Goal: Communication & Community: Share content

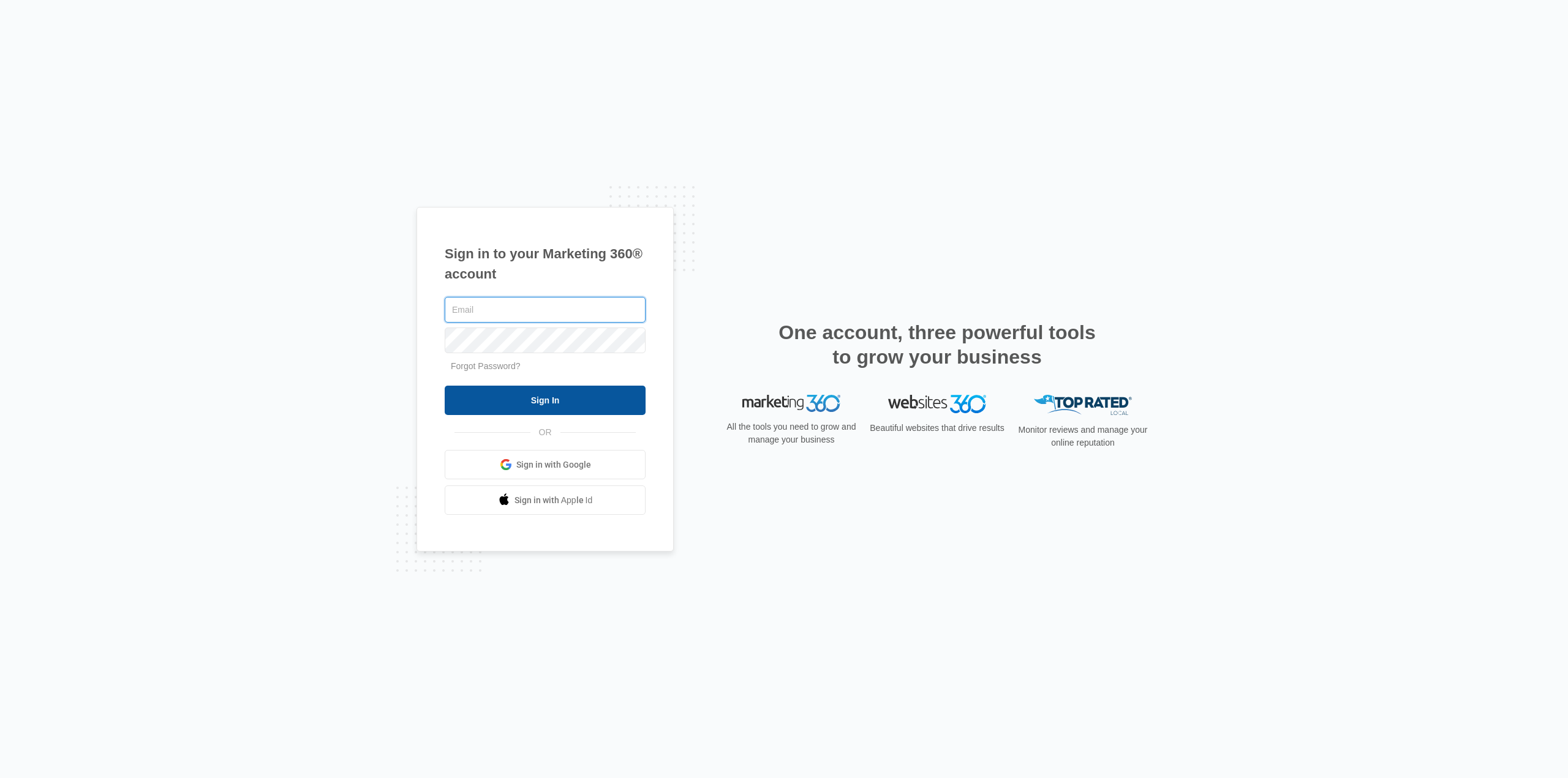
type input "[EMAIL_ADDRESS][DOMAIN_NAME]"
click at [556, 400] on input "Sign In" at bounding box center [545, 400] width 201 height 29
type input "[EMAIL_ADDRESS][DOMAIN_NAME]"
click at [583, 404] on input "Sign In" at bounding box center [545, 400] width 201 height 29
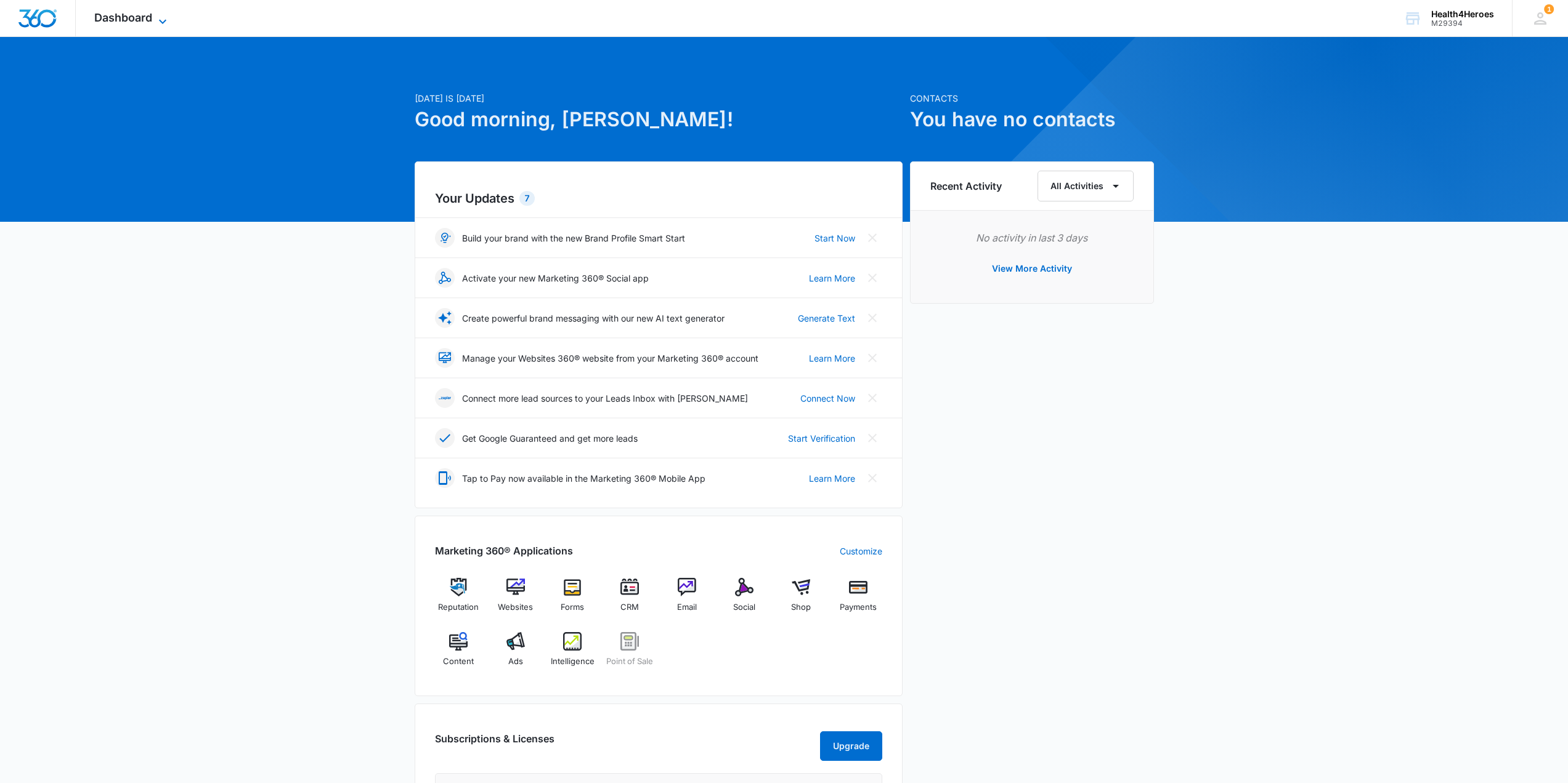
click at [142, 15] on span "Dashboard" at bounding box center [123, 18] width 58 height 13
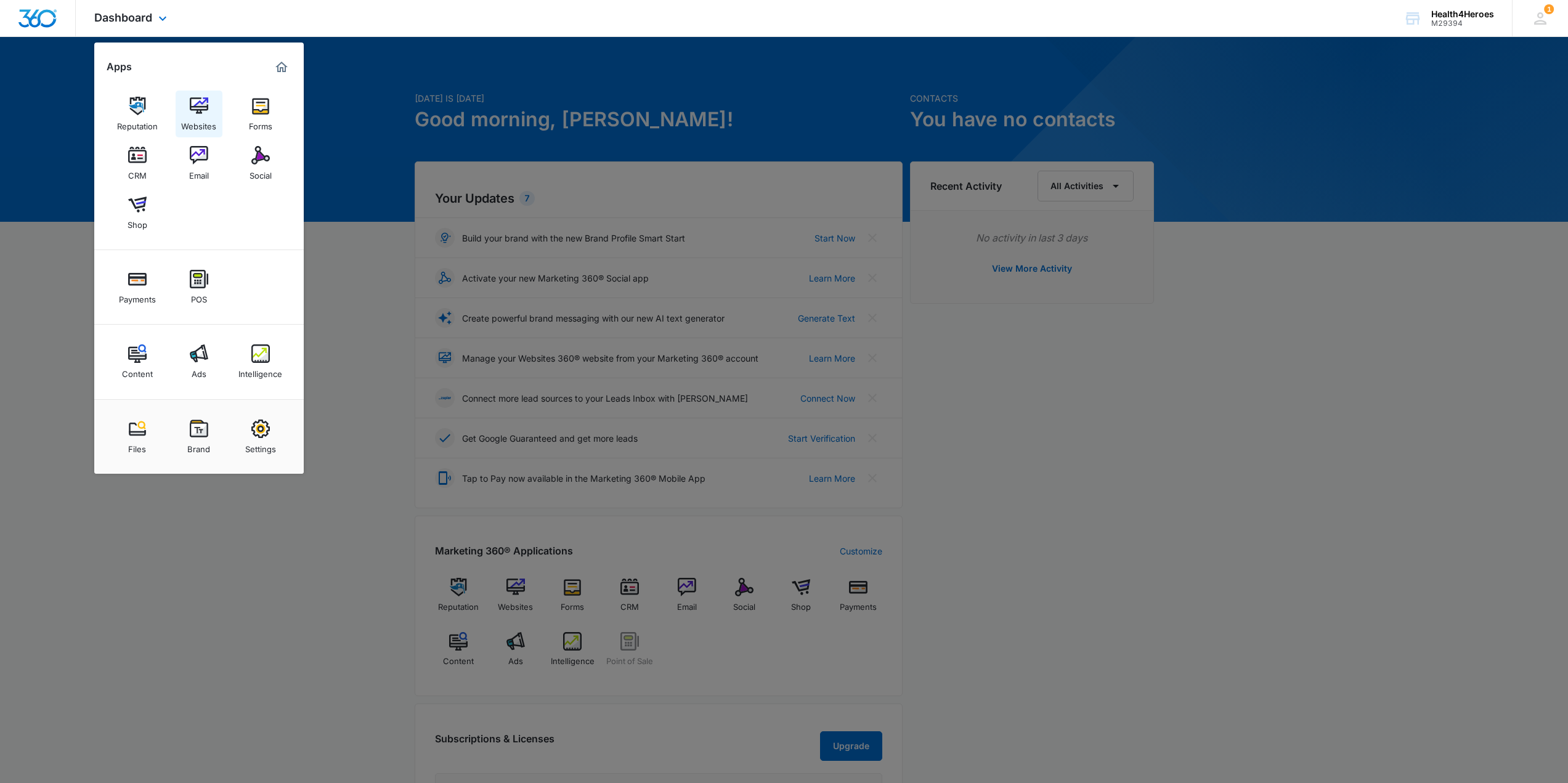
click at [189, 121] on div "Websites" at bounding box center [199, 124] width 35 height 16
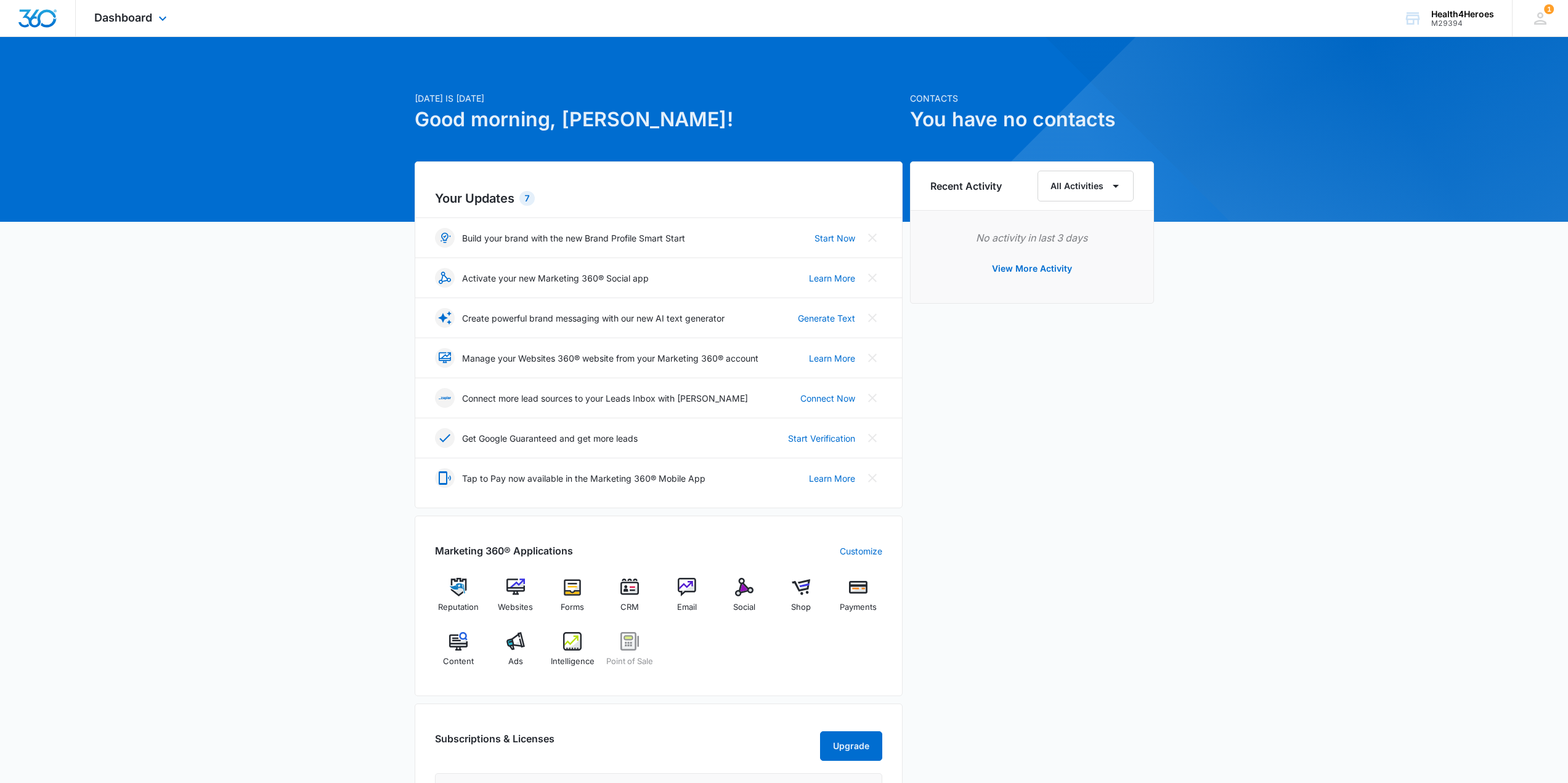
click at [154, 20] on div "Dashboard Apps Reputation Websites Forms CRM Email Social Shop Payments POS Con…" at bounding box center [132, 18] width 113 height 37
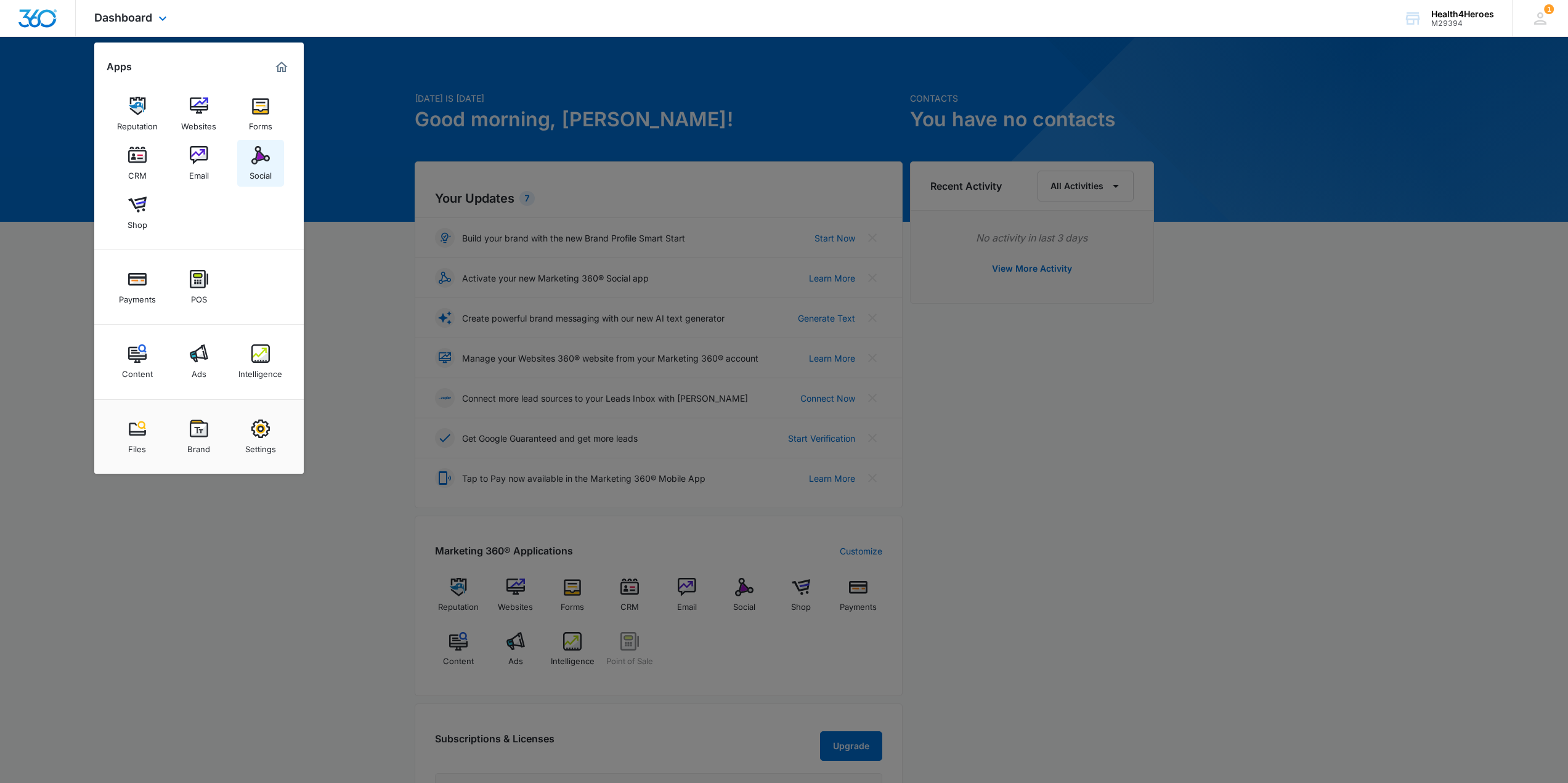
click at [247, 164] on link "Social" at bounding box center [260, 164] width 47 height 47
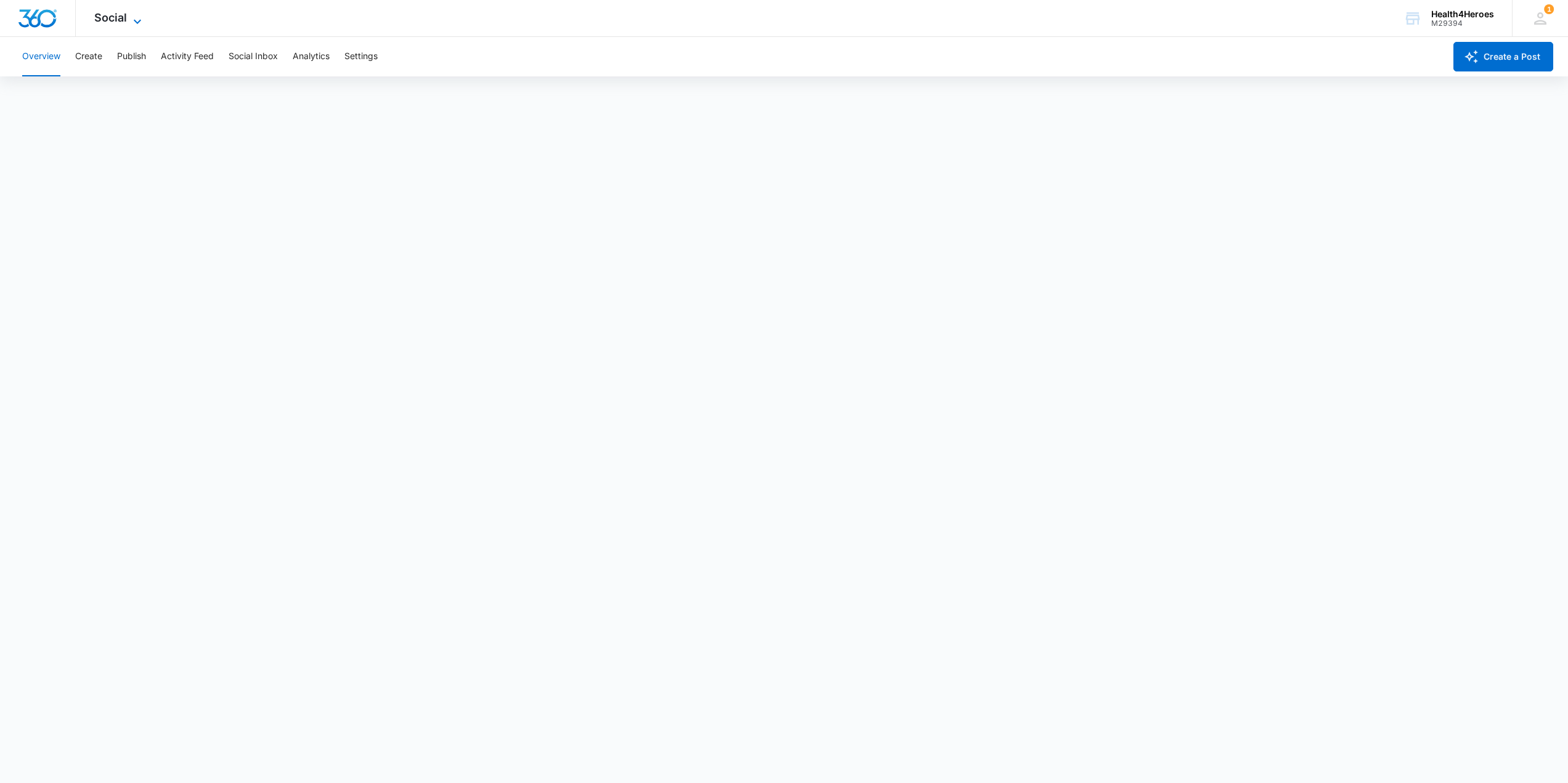
click at [131, 19] on icon at bounding box center [138, 21] width 15 height 15
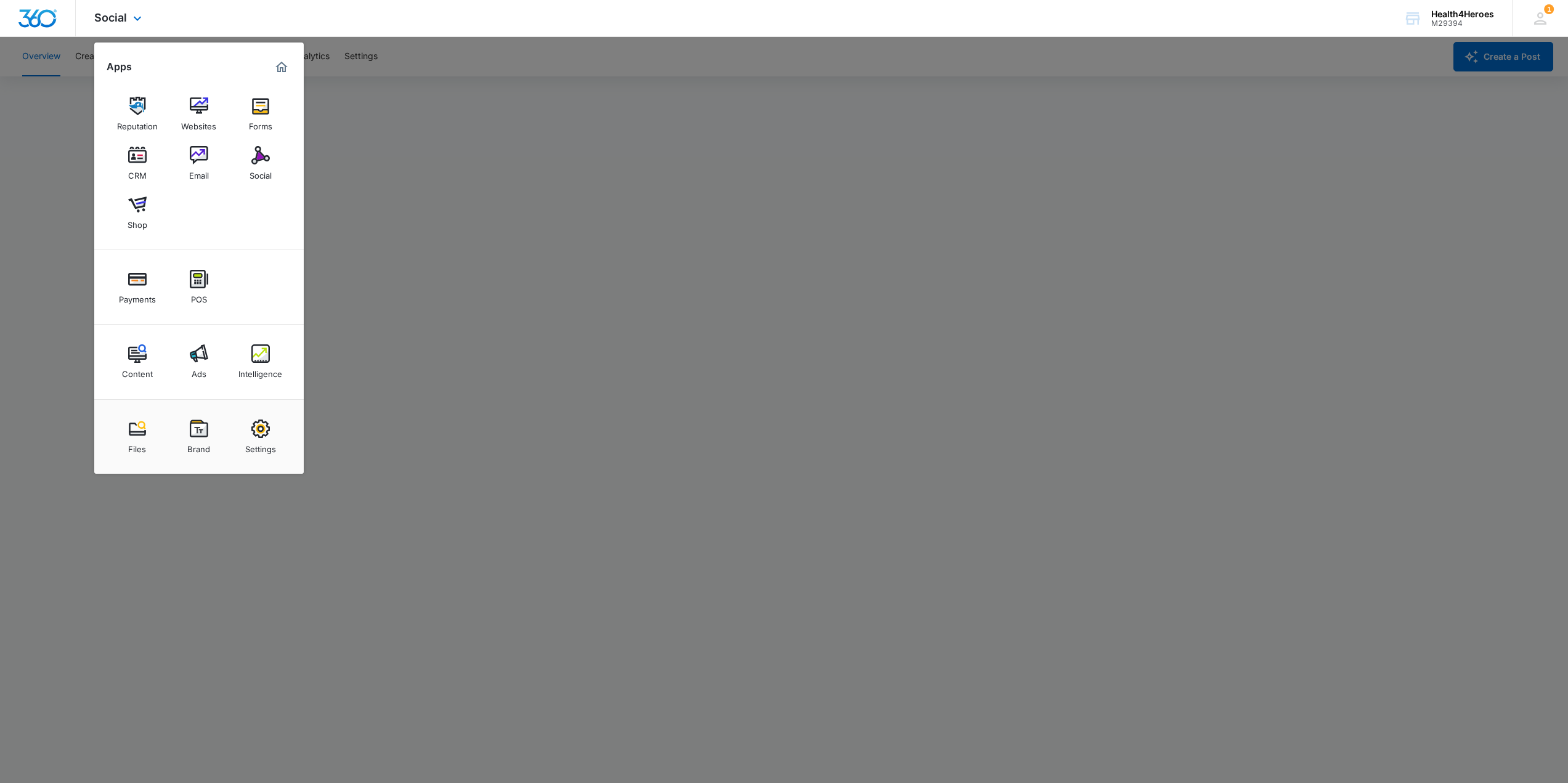
click at [380, 30] on div "Social Apps Reputation Websites Forms CRM Email Social Shop Payments POS Conten…" at bounding box center [784, 18] width 1568 height 37
click at [34, 273] on div at bounding box center [784, 392] width 1568 height 783
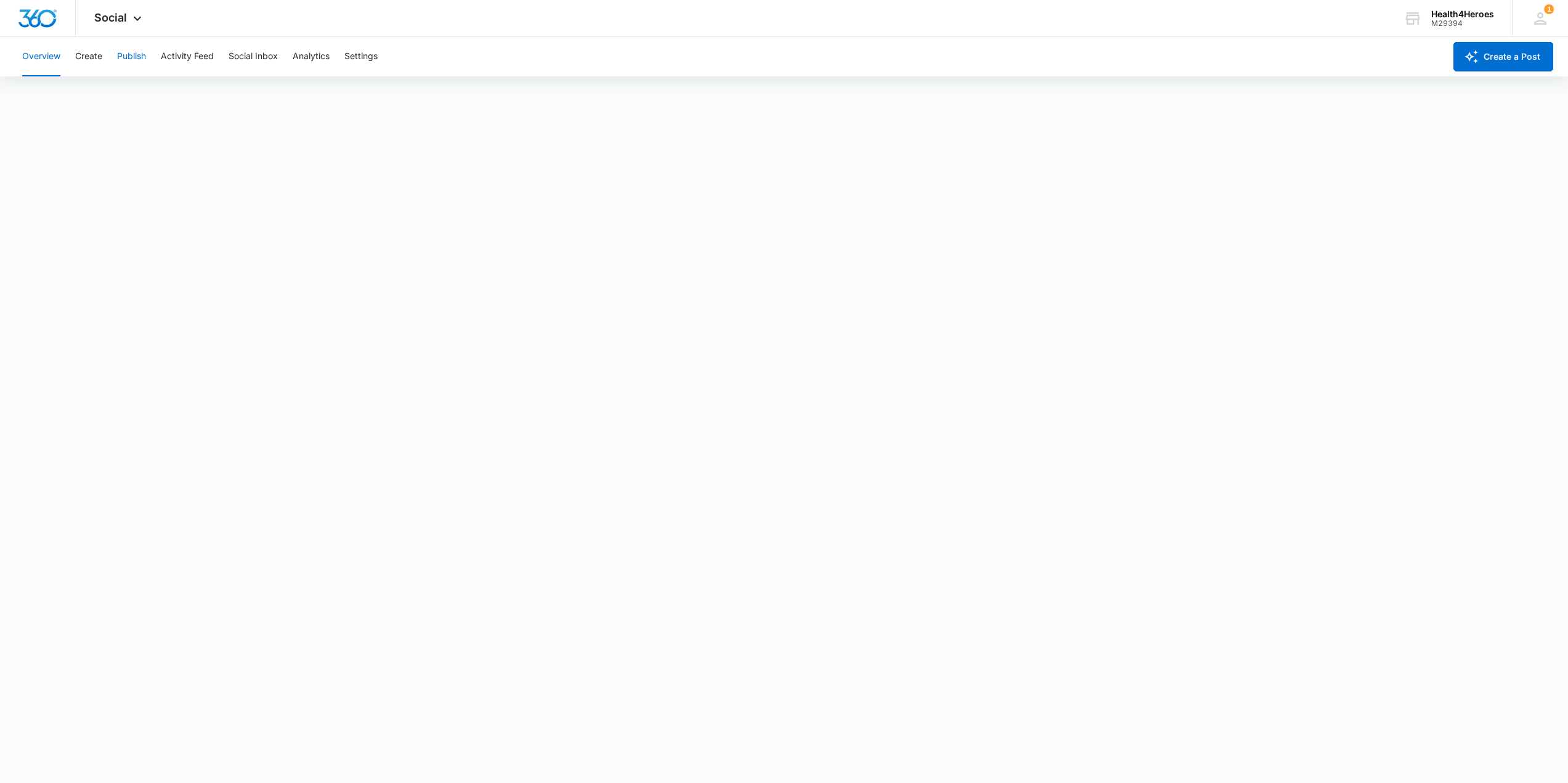
click at [129, 47] on button "Publish" at bounding box center [132, 56] width 29 height 39
click at [1470, 64] on span "button" at bounding box center [1471, 57] width 15 height 15
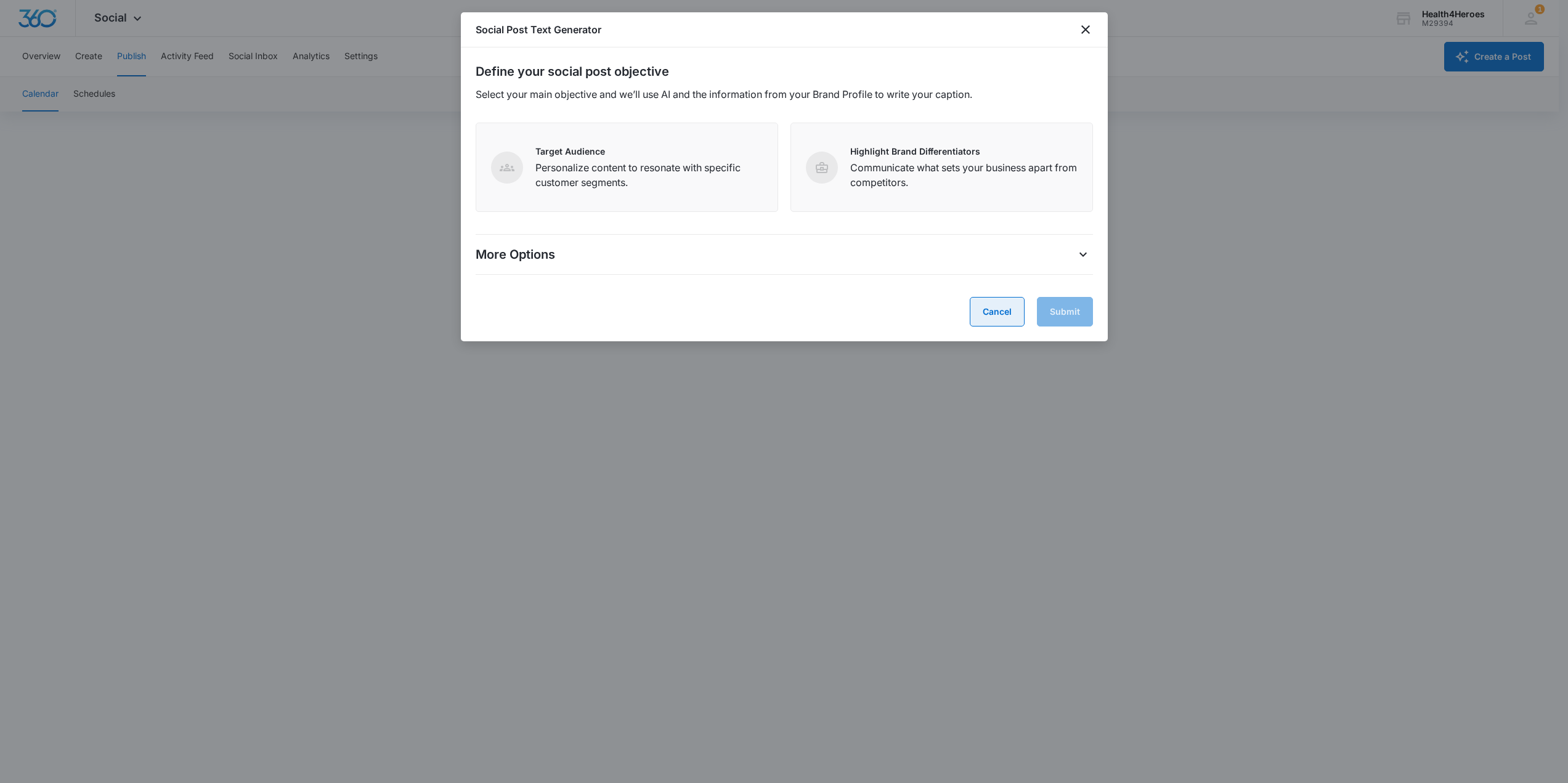
click at [994, 317] on button "Cancel" at bounding box center [997, 312] width 55 height 29
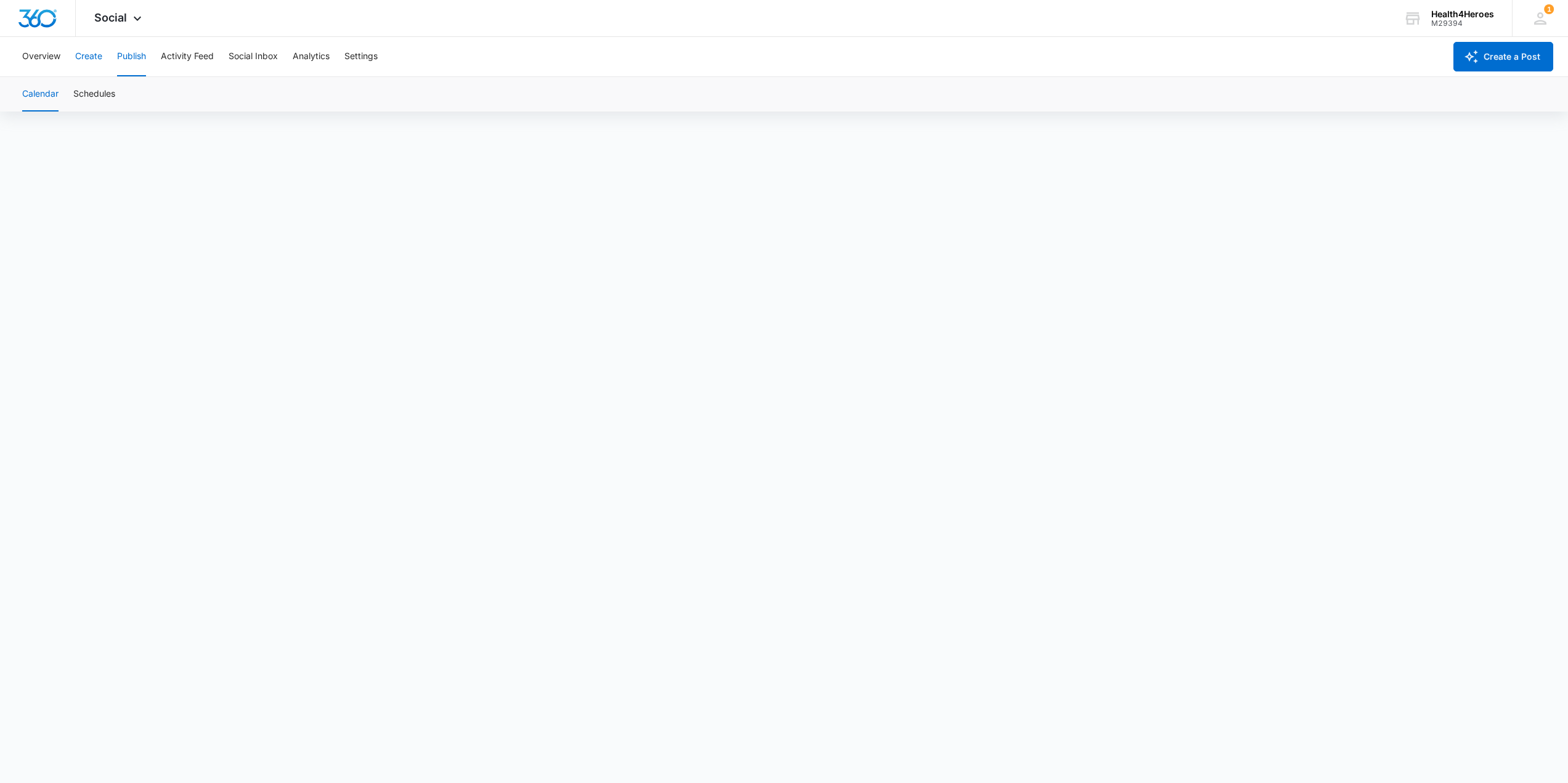
click at [86, 55] on button "Create" at bounding box center [88, 56] width 27 height 39
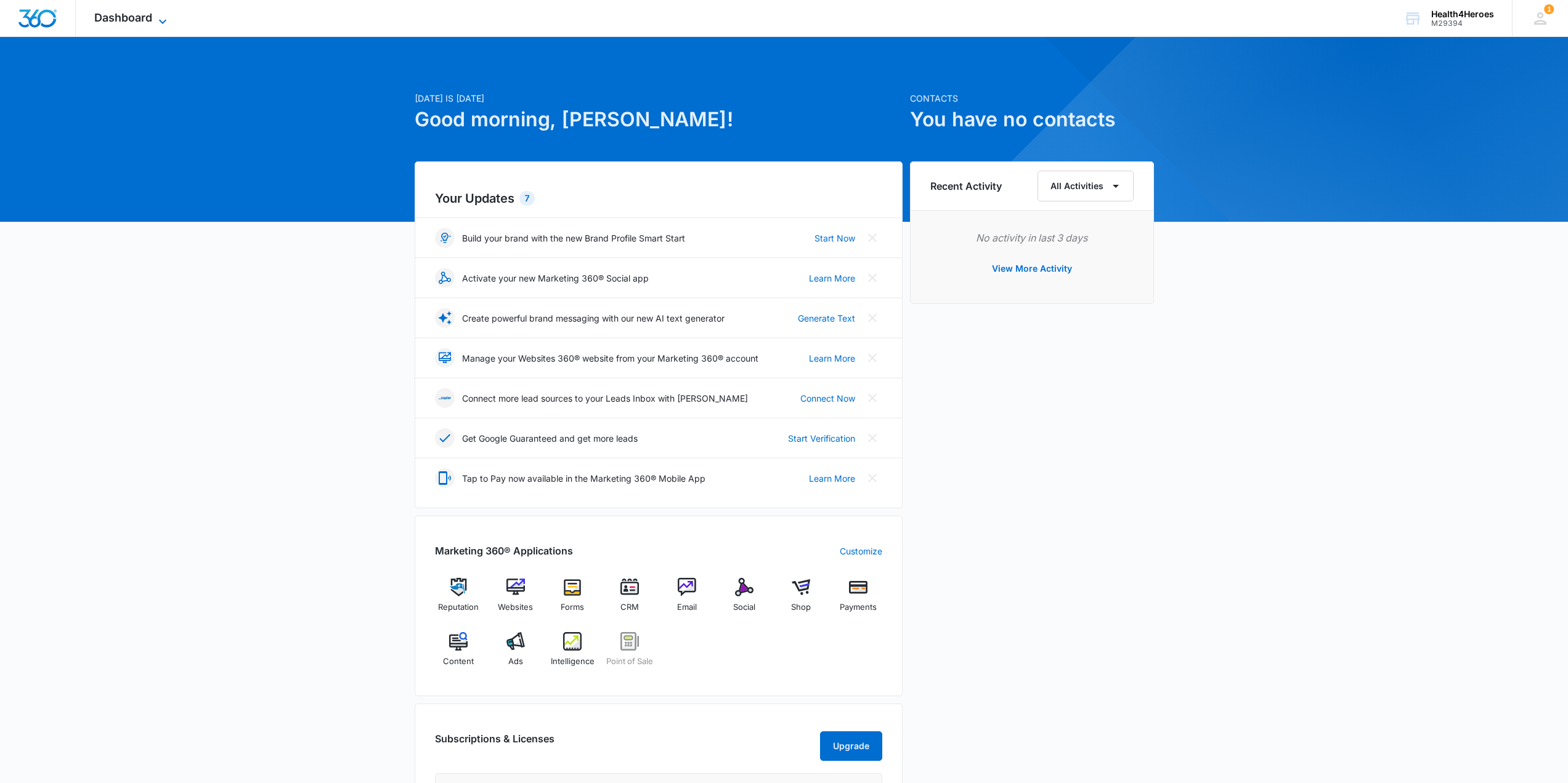
click at [133, 14] on span "Dashboard" at bounding box center [123, 18] width 58 height 13
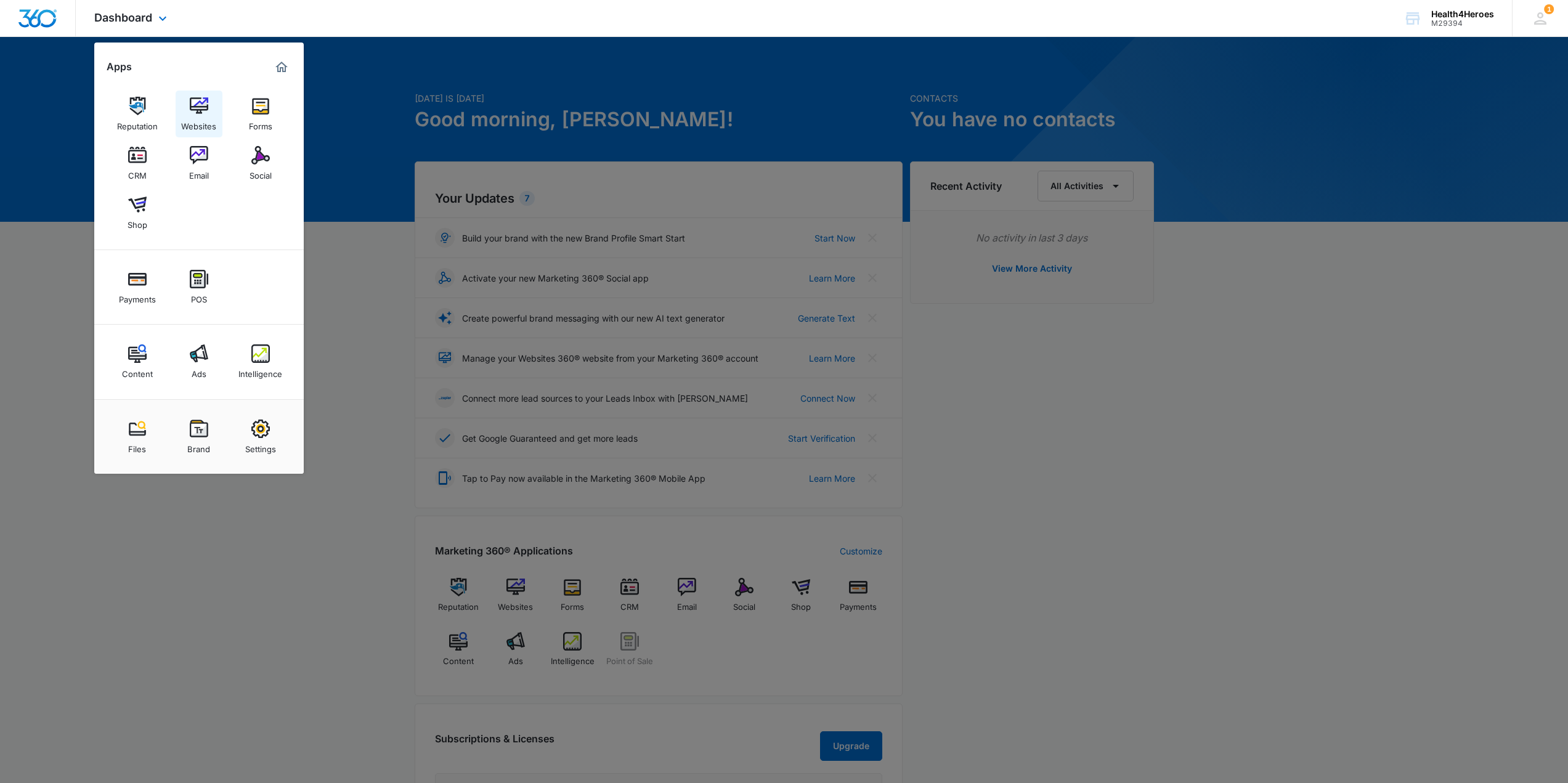
click at [190, 107] on img at bounding box center [199, 106] width 19 height 19
